Goal: Navigation & Orientation: Find specific page/section

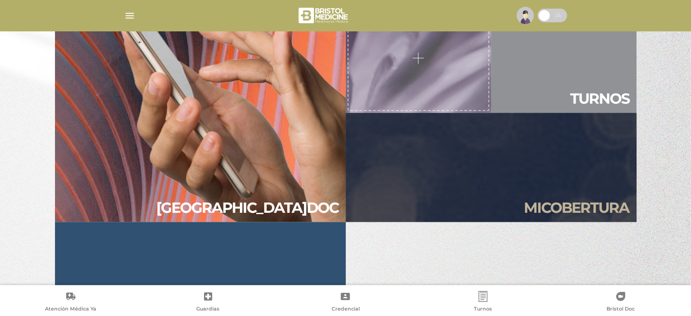
scroll to position [800, 0]
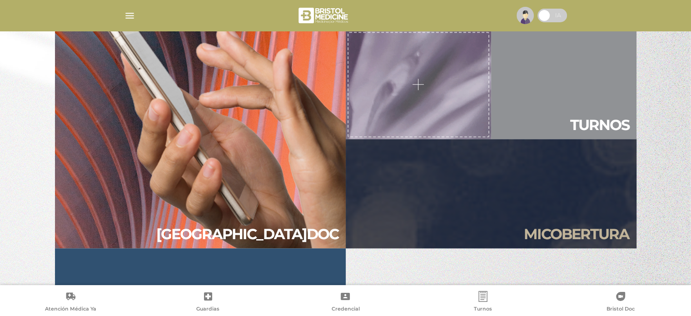
click at [247, 249] on link "Guía de servicios" at bounding box center [200, 302] width 291 height 109
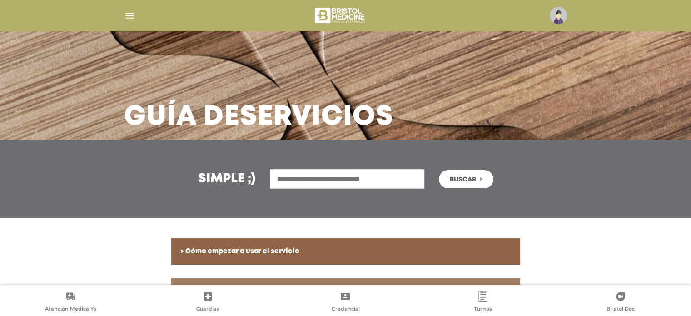
click at [128, 17] on img "button" at bounding box center [129, 15] width 11 height 11
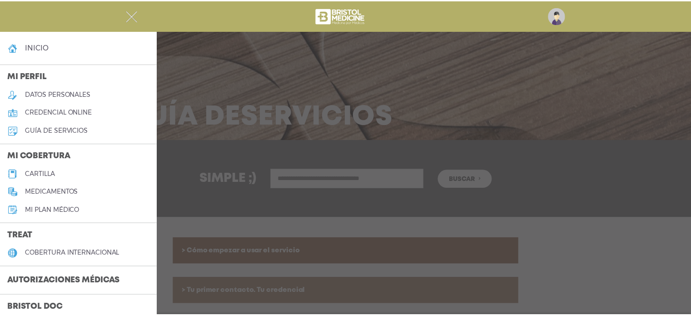
scroll to position [249, 0]
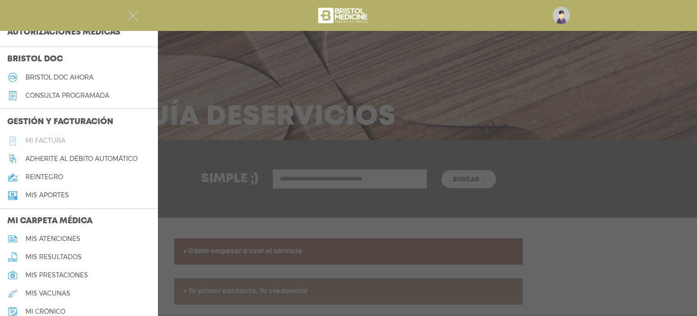
click at [41, 140] on h5 "Mi factura" at bounding box center [45, 141] width 40 height 8
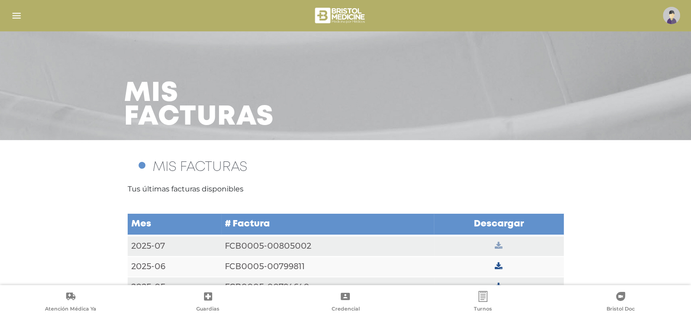
click at [502, 244] on icon at bounding box center [498, 246] width 8 height 8
click at [663, 223] on div "MIS FACTURAS Tus últimas facturas disponibles Mes # Factura Descargar 2025-07 F…" at bounding box center [345, 224] width 691 height 168
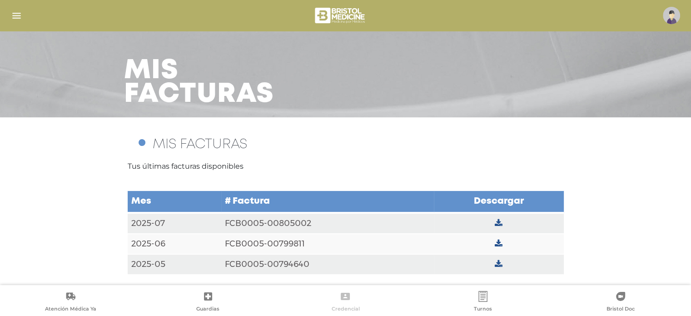
click at [352, 294] on link "Credencial" at bounding box center [346, 302] width 138 height 23
click at [342, 297] on icon at bounding box center [345, 295] width 9 height 7
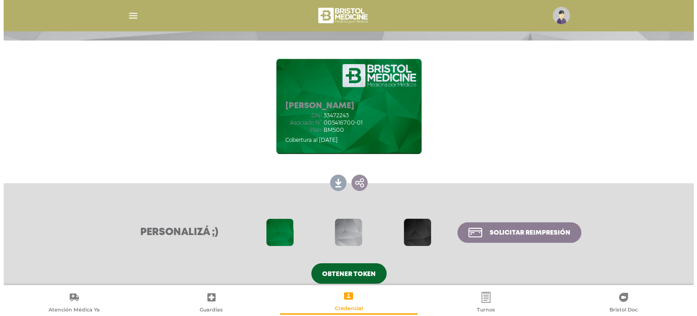
scroll to position [111, 0]
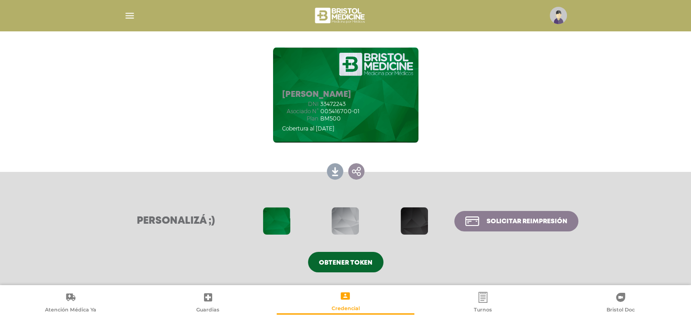
click at [417, 212] on span at bounding box center [414, 220] width 27 height 27
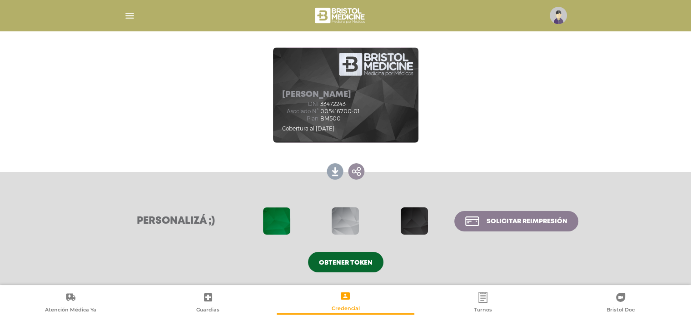
click at [604, 115] on div "Giselle Solange Pereyra 054167-00 Bristol BM500 Cobertura al 13/08/2025 Giselle…" at bounding box center [345, 95] width 691 height 132
click at [536, 224] on span "Solicitar reimpresión" at bounding box center [526, 221] width 81 height 6
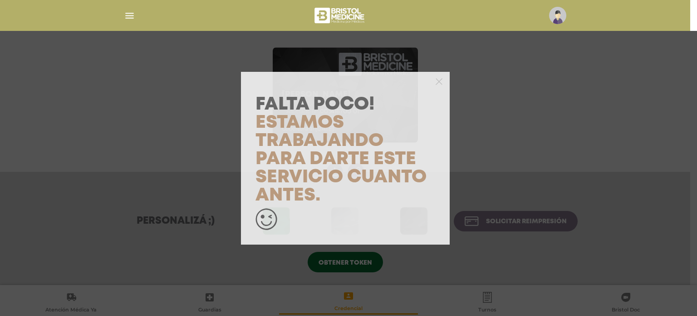
click at [444, 82] on div at bounding box center [345, 81] width 209 height 18
click at [438, 84] on icon "button" at bounding box center [439, 81] width 7 height 7
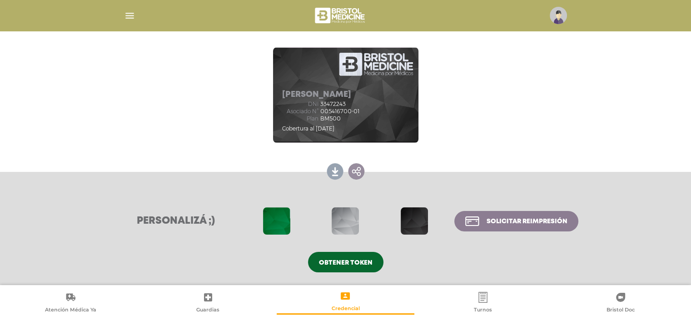
click at [556, 25] on div at bounding box center [345, 16] width 465 height 22
click at [556, 15] on img at bounding box center [557, 15] width 17 height 17
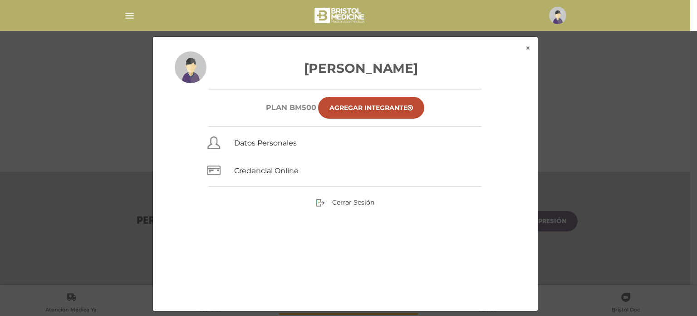
click at [403, 105] on link "Agregar Integrante" at bounding box center [371, 108] width 106 height 22
click at [529, 46] on button "×" at bounding box center [529, 48] width 20 height 23
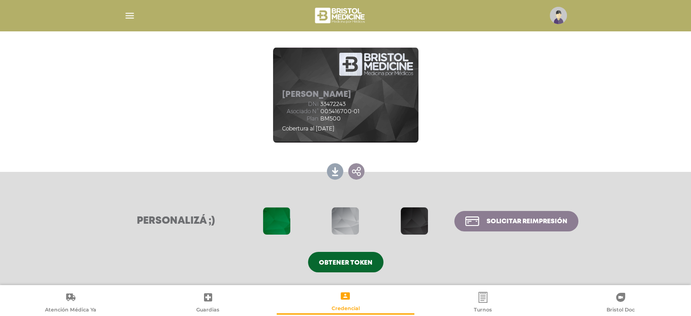
click at [136, 18] on div at bounding box center [345, 16] width 465 height 22
click at [133, 17] on img "button" at bounding box center [129, 15] width 11 height 11
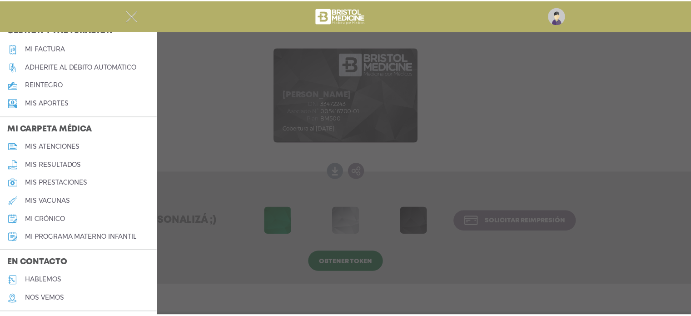
scroll to position [339, 0]
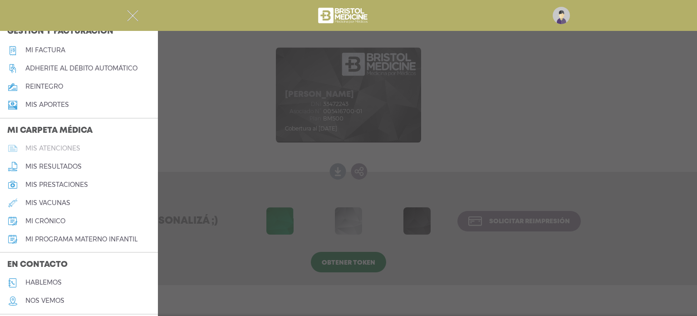
click at [42, 147] on h5 "mis atenciones" at bounding box center [52, 148] width 55 height 8
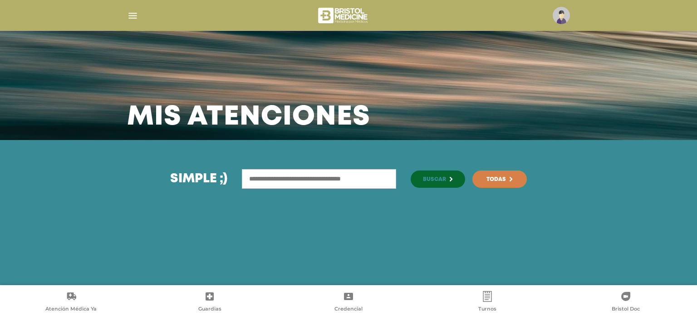
click at [697, 230] on div "Simple ;) Buscar Todas" at bounding box center [348, 212] width 697 height 145
click at [128, 11] on img "button" at bounding box center [132, 15] width 11 height 11
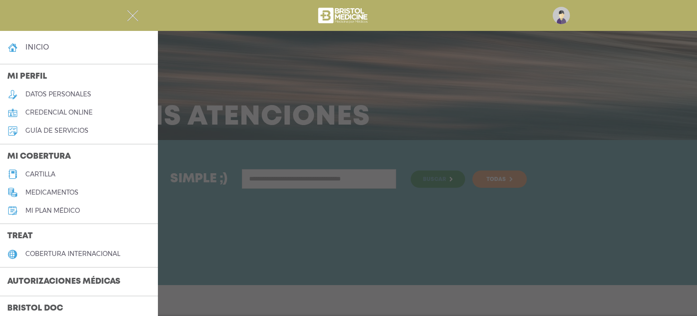
scroll to position [249, 0]
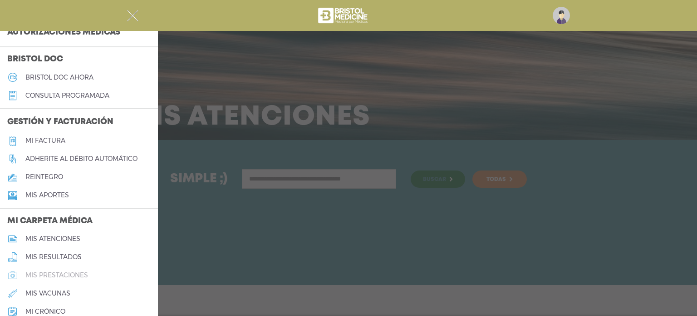
click at [75, 274] on h5 "mis prestaciones" at bounding box center [56, 275] width 63 height 8
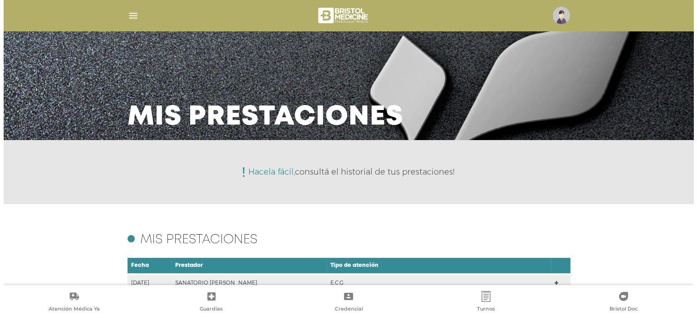
scroll to position [205, 0]
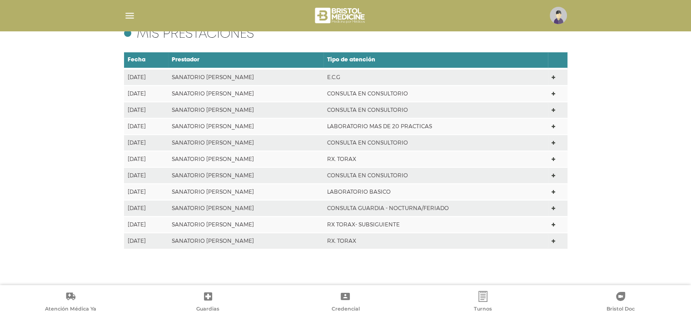
click at [133, 16] on img "button" at bounding box center [129, 15] width 11 height 11
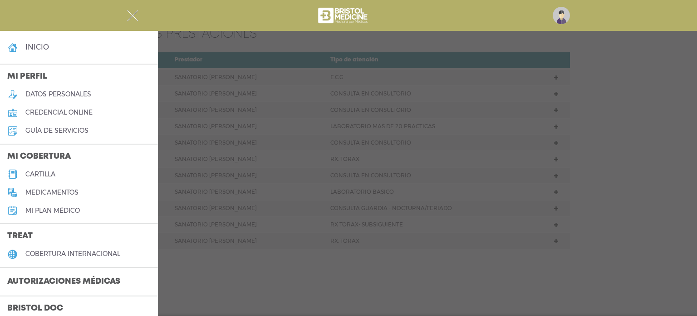
scroll to position [249, 0]
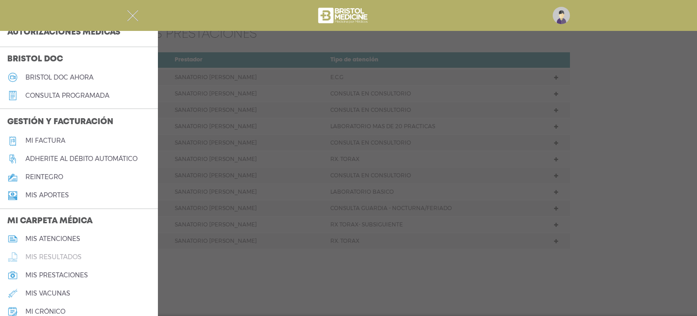
click at [78, 259] on h5 "mis resultados" at bounding box center [53, 257] width 56 height 8
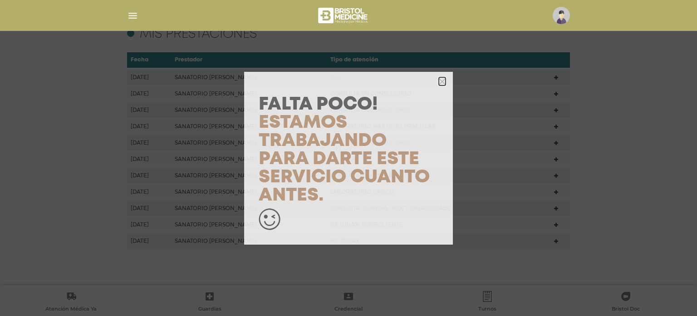
click at [442, 78] on icon "button" at bounding box center [442, 81] width 7 height 7
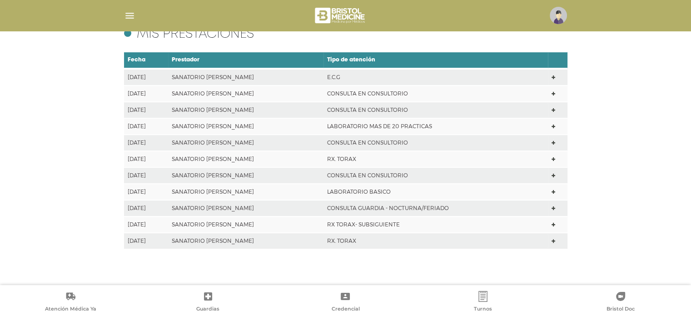
click at [133, 12] on img "button" at bounding box center [129, 15] width 11 height 11
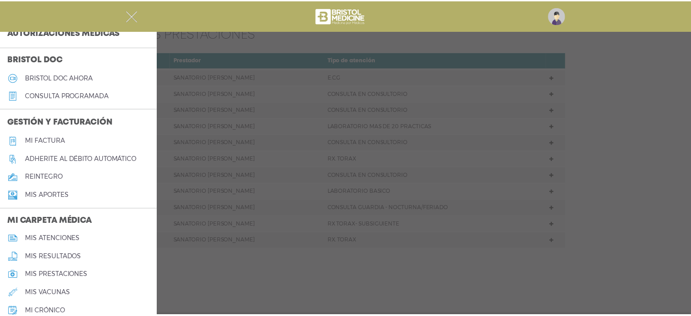
scroll to position [367, 0]
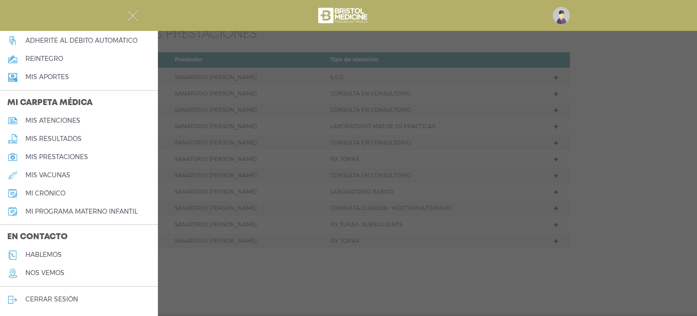
click at [25, 190] on h5 "mi crónico" at bounding box center [45, 193] width 40 height 8
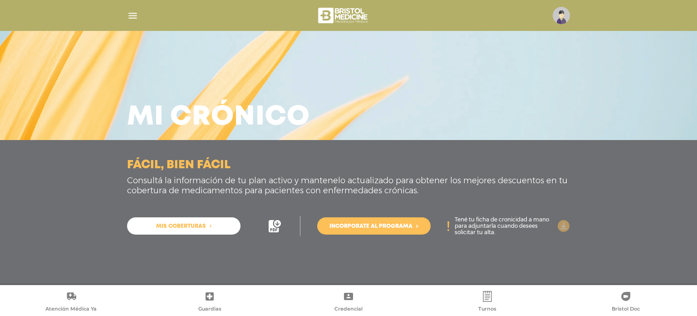
click at [561, 223] on icon at bounding box center [564, 226] width 12 height 12
click at [130, 13] on img "button" at bounding box center [132, 15] width 11 height 11
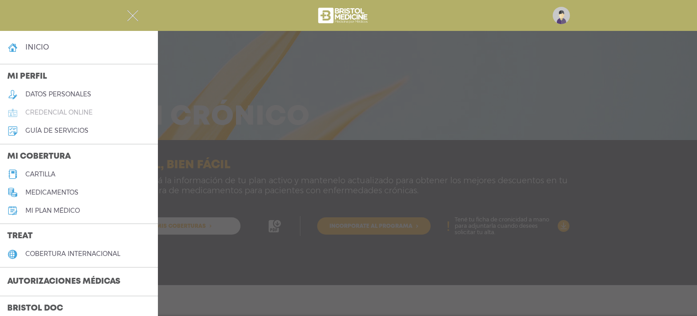
click at [109, 112] on link "credencial online" at bounding box center [79, 113] width 158 height 18
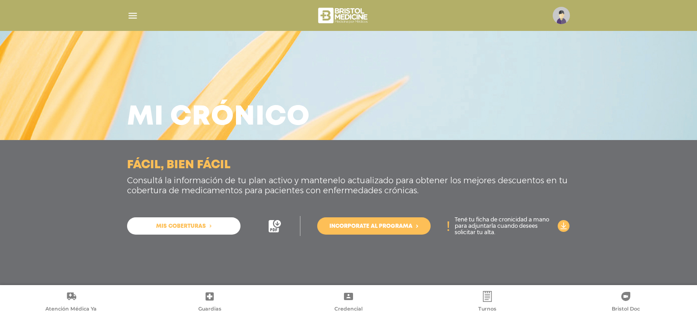
click at [125, 14] on div at bounding box center [348, 16] width 465 height 22
click at [127, 15] on img "button" at bounding box center [132, 15] width 11 height 11
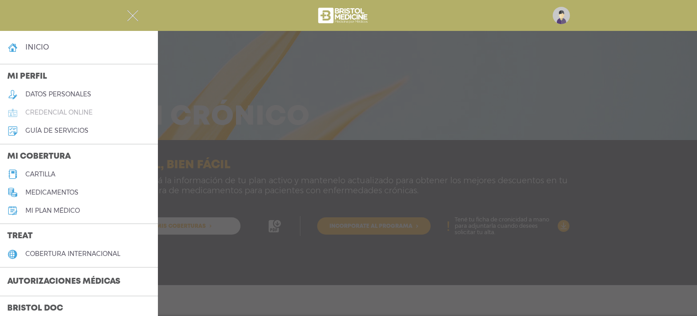
click at [80, 112] on h5 "credencial online" at bounding box center [58, 113] width 67 height 8
